Goal: Information Seeking & Learning: Find contact information

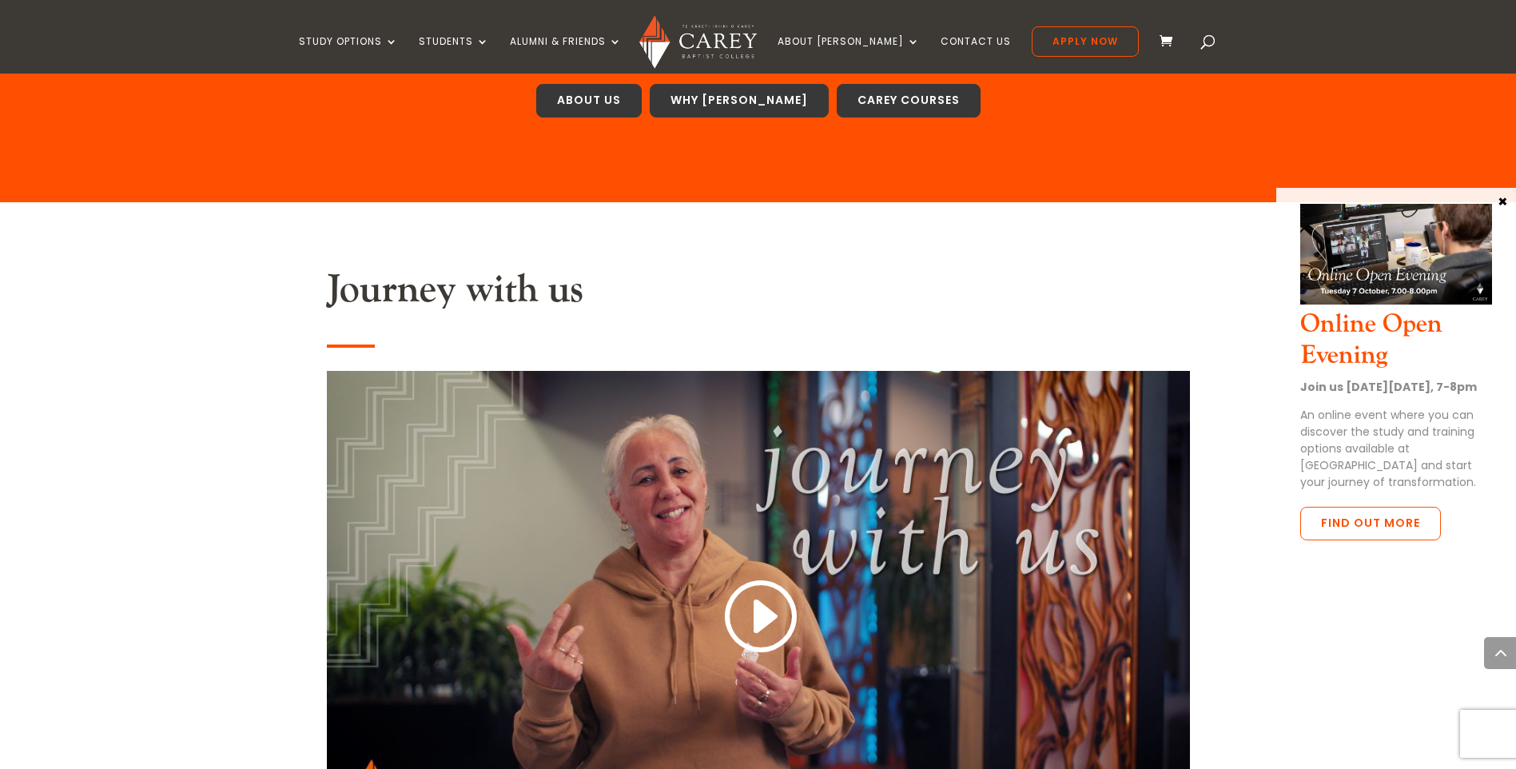
scroll to position [959, 0]
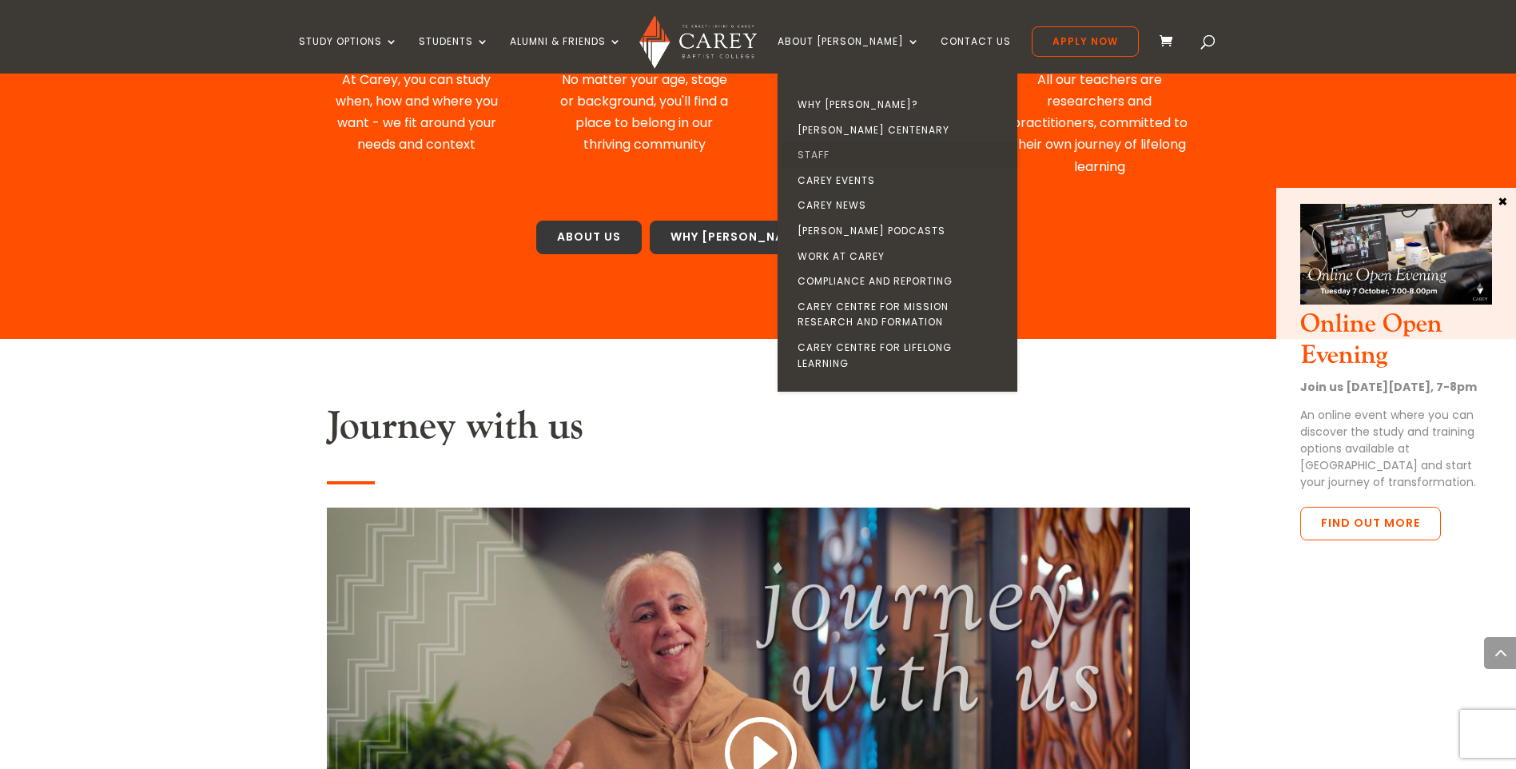
click at [834, 156] on link "Staff" at bounding box center [902, 155] width 240 height 26
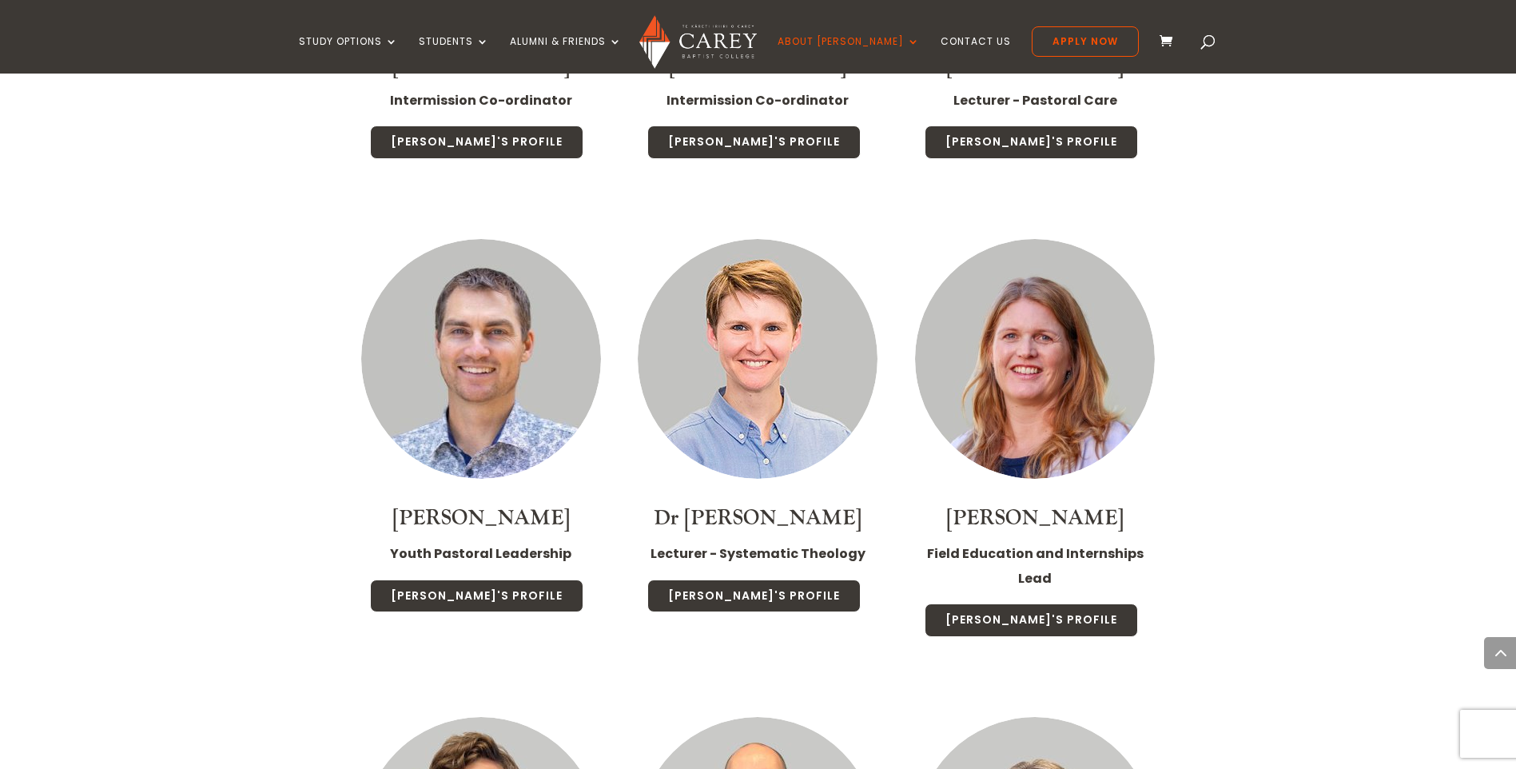
scroll to position [2318, 0]
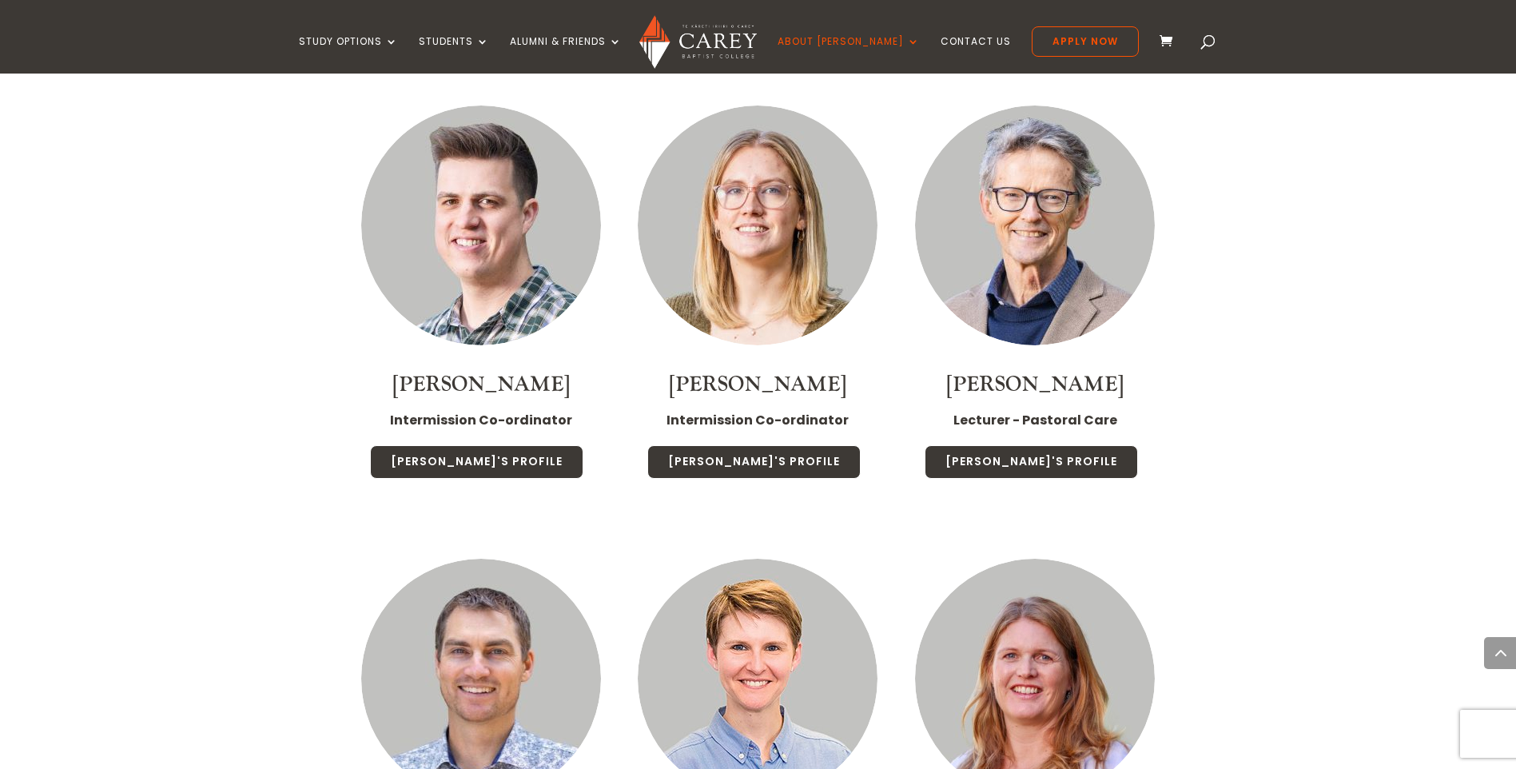
click at [965, 369] on h4 "[PERSON_NAME]" at bounding box center [1035, 388] width 245 height 39
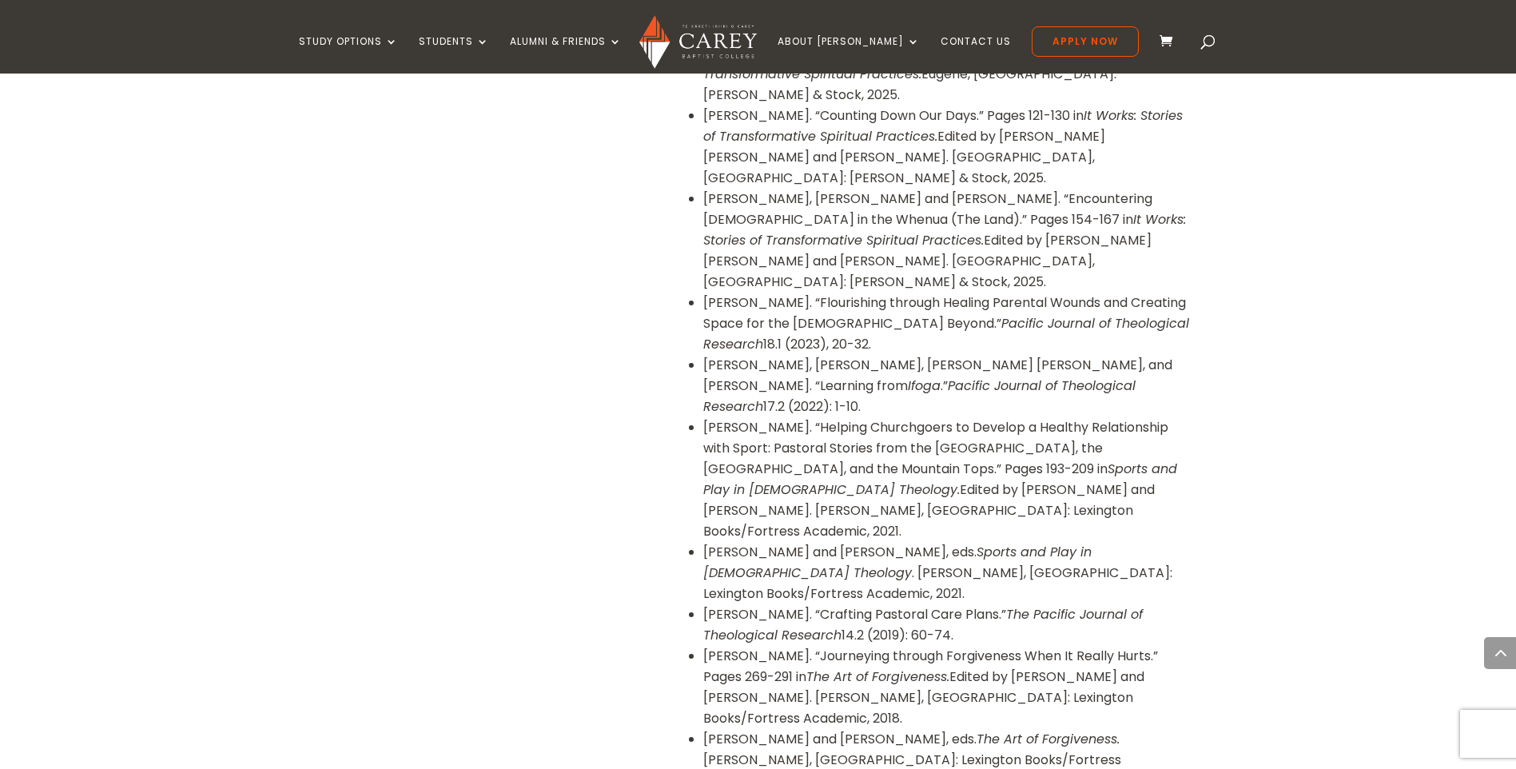
scroll to position [1199, 0]
